Goal: Task Accomplishment & Management: Use online tool/utility

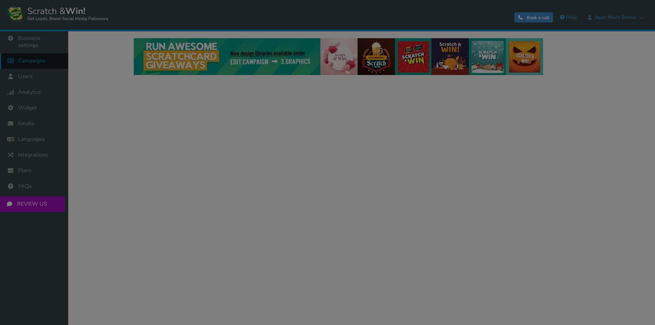
select select "21107"
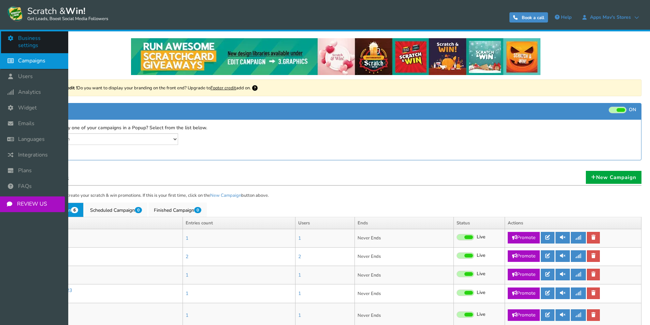
click at [37, 35] on span "Business settings" at bounding box center [39, 42] width 43 height 14
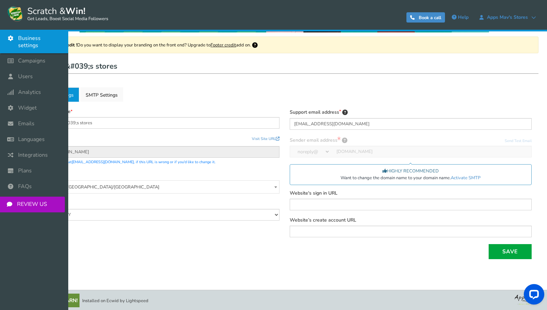
scroll to position [44, 0]
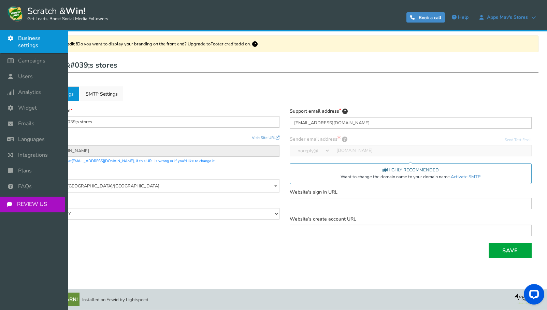
click at [16, 58] on icon at bounding box center [12, 60] width 13 height 15
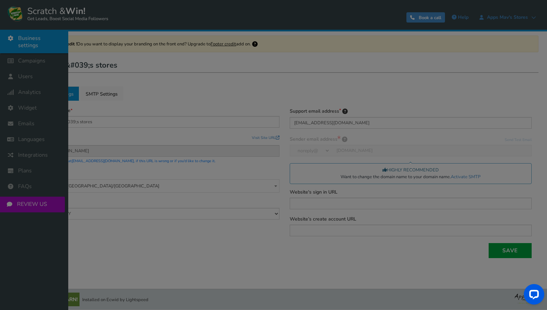
select select "21107"
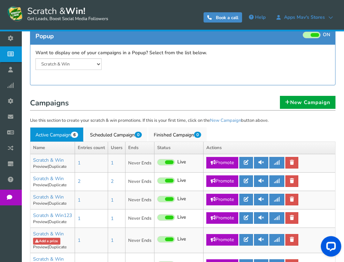
scroll to position [68, 0]
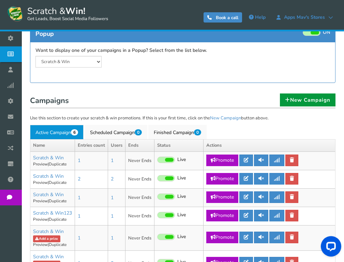
click at [313, 102] on link "New Campaign" at bounding box center [308, 99] width 56 height 13
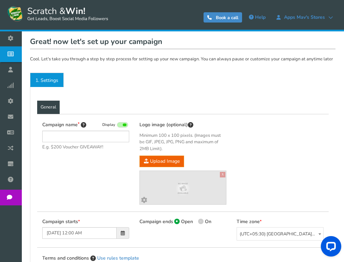
type input "Scratch & Win"
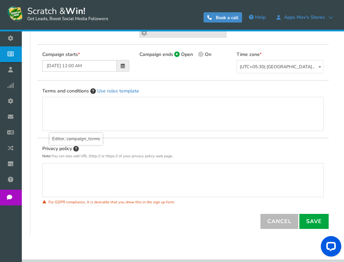
scroll to position [205, 0]
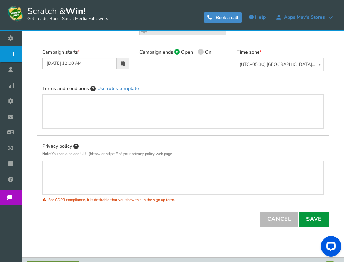
click at [316, 224] on link "Save" at bounding box center [313, 218] width 29 height 15
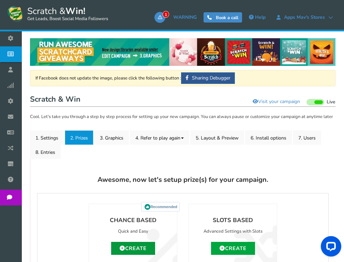
click at [145, 250] on link "Create" at bounding box center [133, 248] width 44 height 13
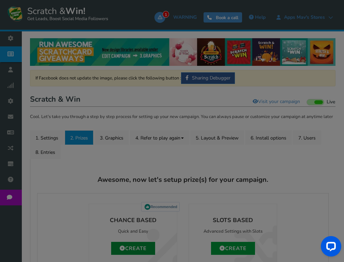
type input "0"
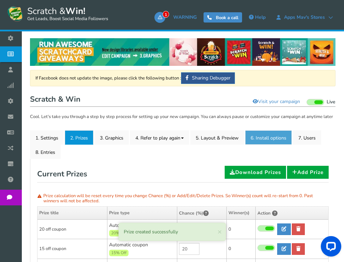
click at [281, 141] on link "6. Install options New" at bounding box center [268, 137] width 47 height 14
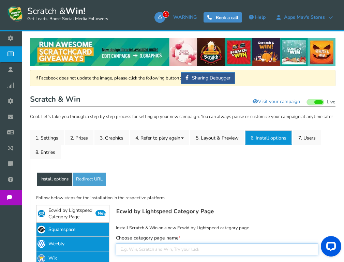
click at [186, 244] on input "text" at bounding box center [217, 249] width 202 height 12
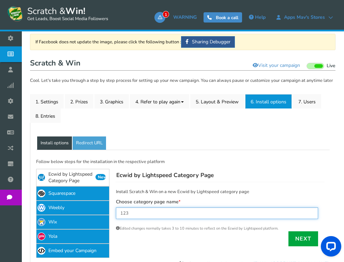
scroll to position [68, 0]
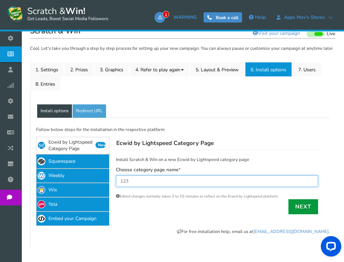
type input "123"
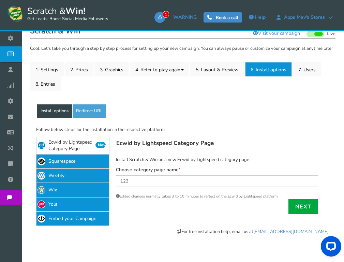
drag, startPoint x: 299, startPoint y: 211, endPoint x: 294, endPoint y: 219, distance: 9.6
click at [300, 211] on link "Next" at bounding box center [303, 206] width 30 height 15
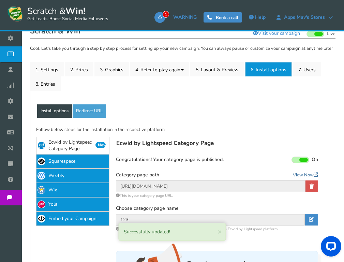
click at [301, 176] on link "View Now" at bounding box center [305, 175] width 25 height 7
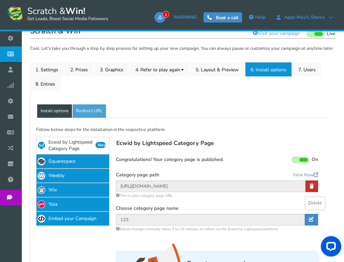
click at [312, 188] on icon at bounding box center [312, 186] width 4 height 5
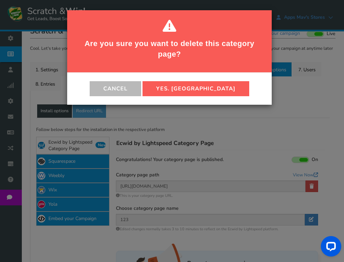
drag, startPoint x: 211, startPoint y: 91, endPoint x: 212, endPoint y: 100, distance: 8.6
click at [212, 100] on div "cancel Yes. [GEOGRAPHIC_DATA]" at bounding box center [169, 89] width 205 height 32
click at [297, 162] on div "Are you sure you want to delete this category page? cancel Yes. [GEOGRAPHIC_DAT…" at bounding box center [172, 131] width 344 height 262
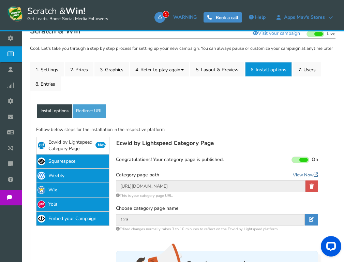
click at [306, 175] on link "View Now" at bounding box center [305, 175] width 25 height 7
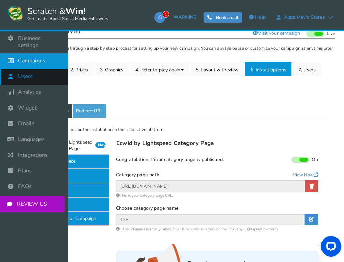
click at [13, 71] on icon at bounding box center [12, 76] width 13 height 15
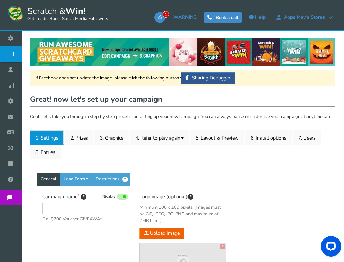
type input "Scratch & Win"
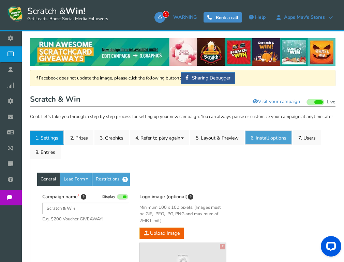
click at [288, 138] on link "6. Install options New" at bounding box center [268, 137] width 47 height 14
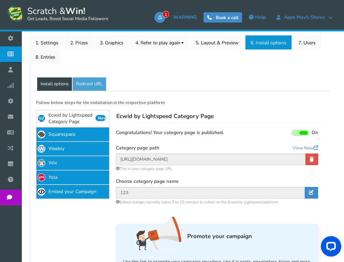
scroll to position [102, 0]
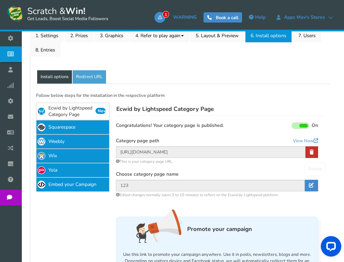
click at [316, 153] on link at bounding box center [312, 152] width 13 height 12
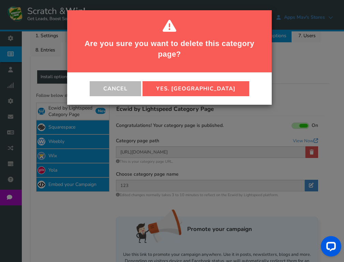
click at [212, 79] on div "Cancel Yes. [GEOGRAPHIC_DATA]" at bounding box center [169, 89] width 205 height 32
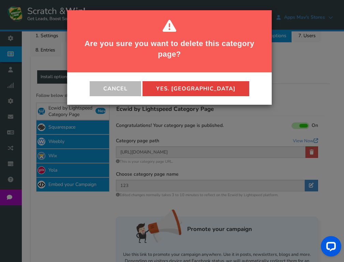
click at [213, 83] on button "Yes. [GEOGRAPHIC_DATA]" at bounding box center [196, 88] width 107 height 15
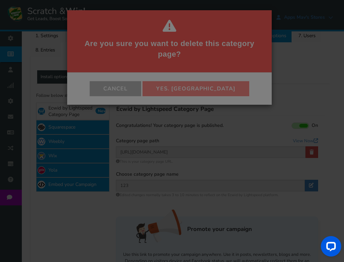
scroll to position [98, 0]
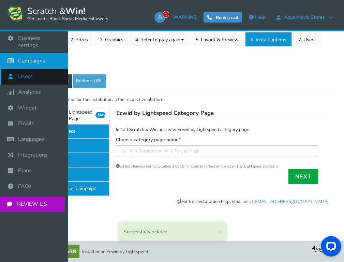
click at [14, 69] on icon at bounding box center [12, 76] width 13 height 15
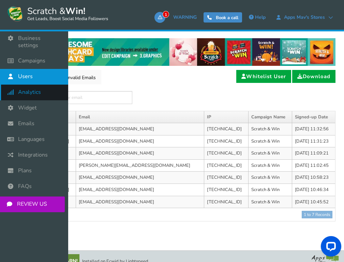
click at [15, 88] on icon at bounding box center [12, 92] width 13 height 15
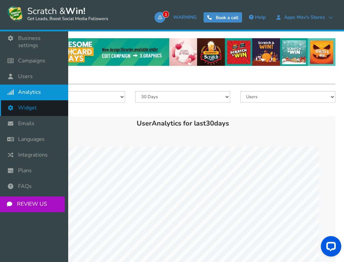
click at [17, 101] on icon at bounding box center [12, 107] width 13 height 15
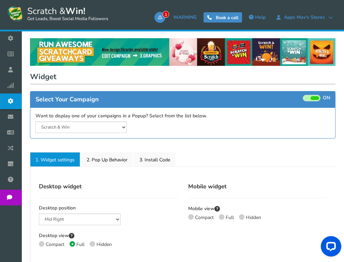
select select "mid-bottom-bar"
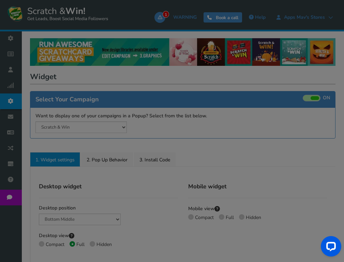
radio input "true"
select select "inherit"
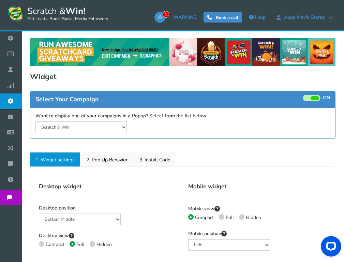
click at [16, 116] on icon at bounding box center [12, 116] width 13 height 15
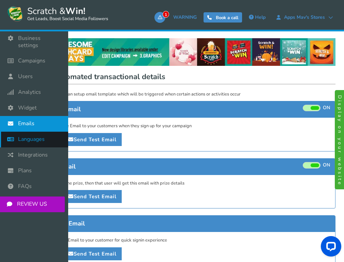
click at [9, 136] on icon at bounding box center [12, 139] width 13 height 15
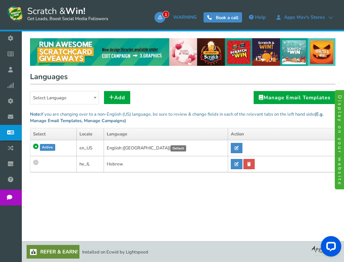
click at [13, 152] on icon at bounding box center [12, 147] width 13 height 15
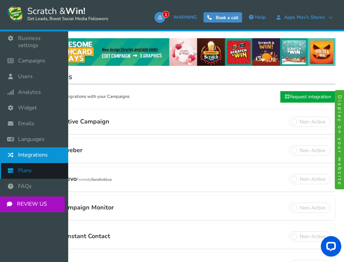
click at [11, 166] on icon at bounding box center [12, 170] width 13 height 15
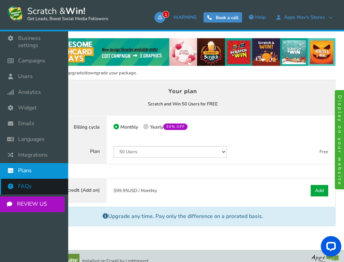
click at [13, 179] on icon at bounding box center [12, 186] width 13 height 15
